Goal: Information Seeking & Learning: Check status

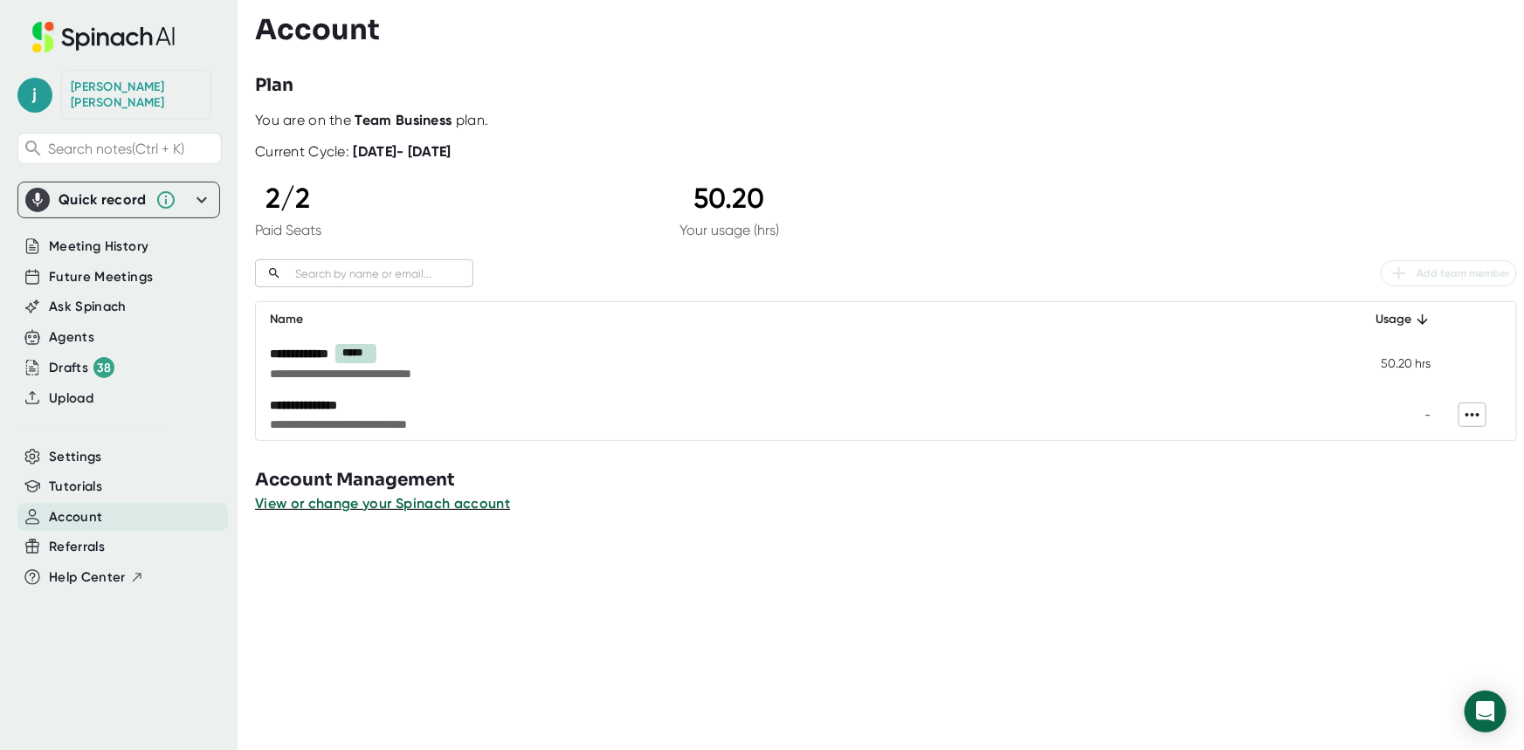
click at [1466, 413] on icon at bounding box center [1473, 414] width 14 height 3
click at [378, 403] on div at bounding box center [762, 375] width 1524 height 750
click at [322, 405] on div "**********" at bounding box center [684, 405] width 828 height 17
click at [121, 237] on span "Meeting History" at bounding box center [99, 247] width 100 height 20
